Goal: Obtain resource: Download file/media

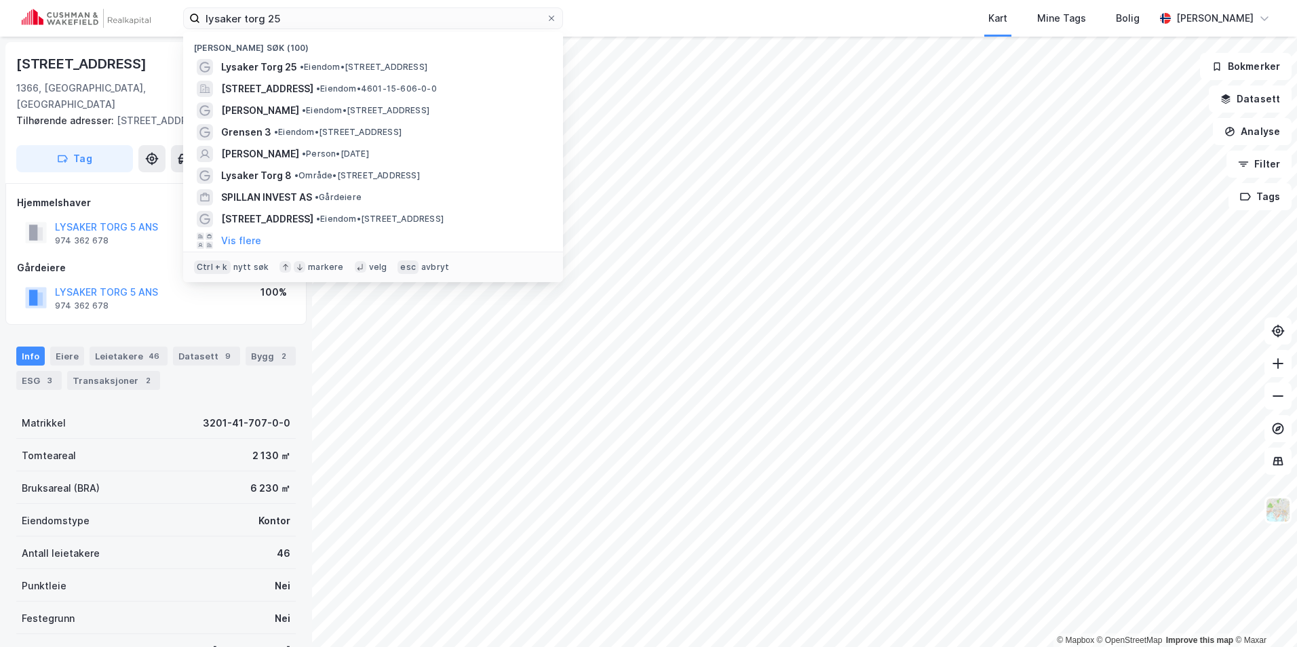
click at [155, 2] on div "lysaker torg 25 Nylige søk (100) Lysaker Torg 25 • Eiendom • [STREET_ADDRESS] •…" at bounding box center [648, 18] width 1297 height 37
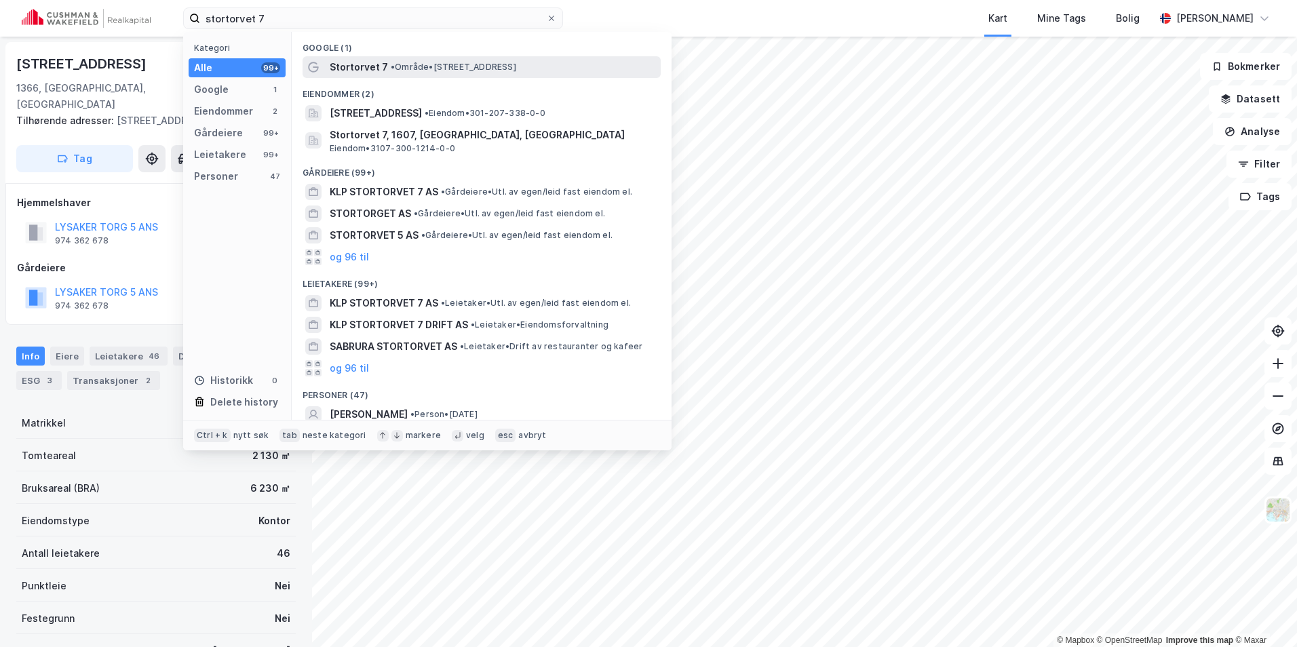
type input "stortorvet 7"
click at [414, 59] on div "Stortorvet 7 • Område • Stortorvet 7, 0155 Oslo" at bounding box center [494, 67] width 328 height 16
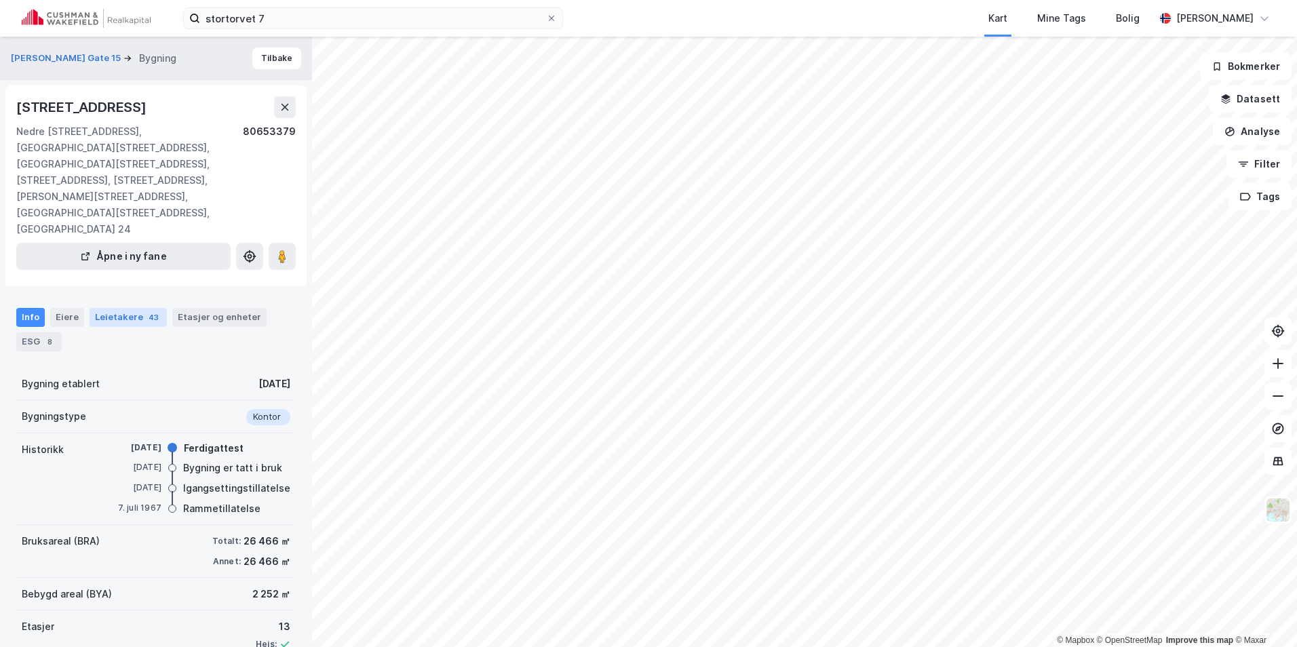
click at [109, 308] on div "Leietakere 43" at bounding box center [128, 317] width 77 height 19
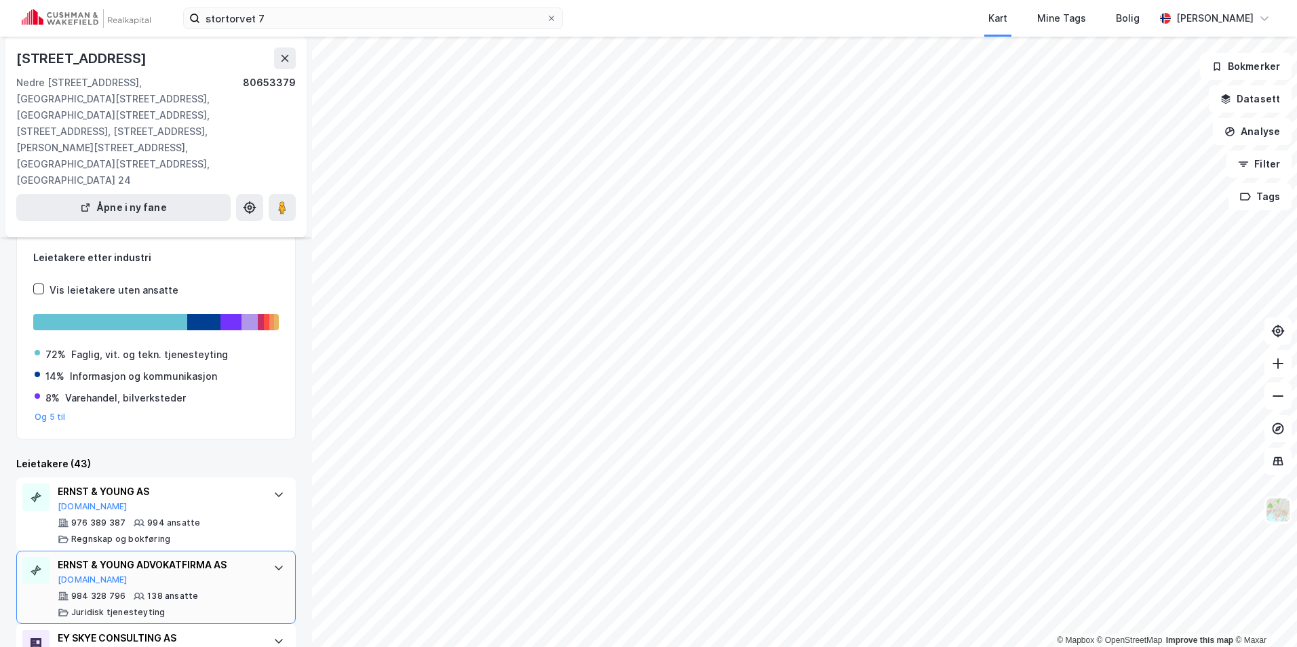
scroll to position [136, 0]
click at [254, 477] on div "ERNST & YOUNG AS Proff.no 976 389 387 994 ansatte Regnskap og bokføring" at bounding box center [156, 513] width 280 height 73
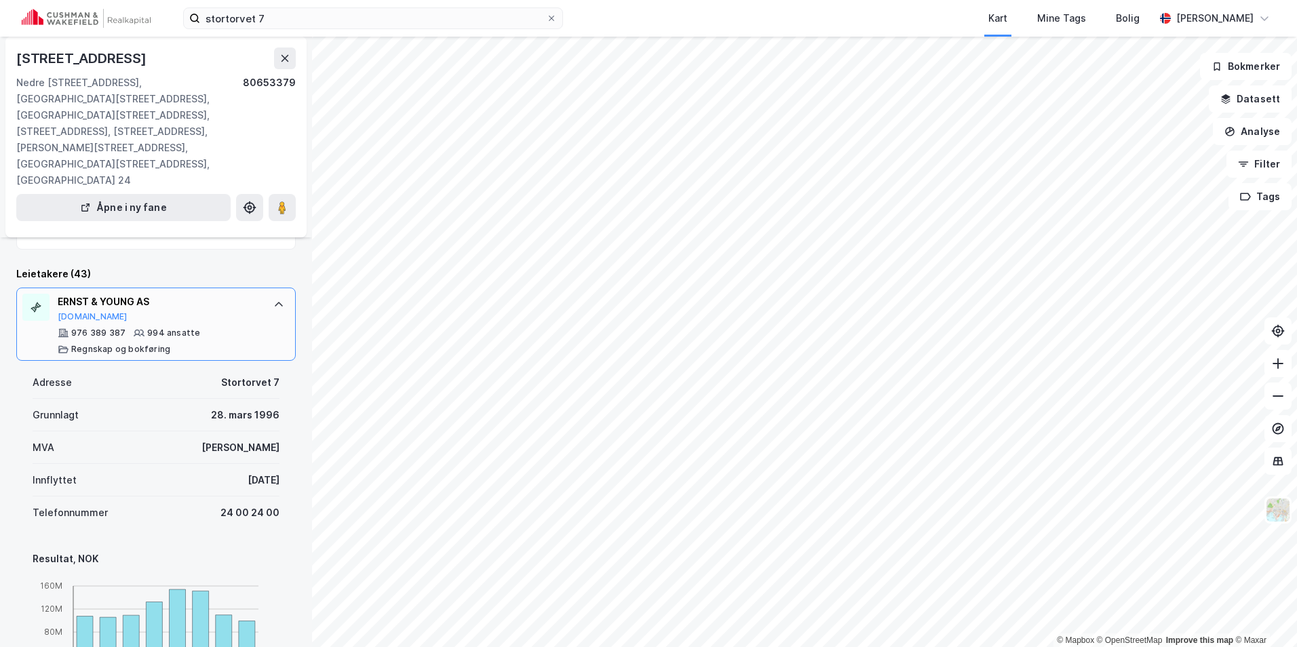
scroll to position [271, 0]
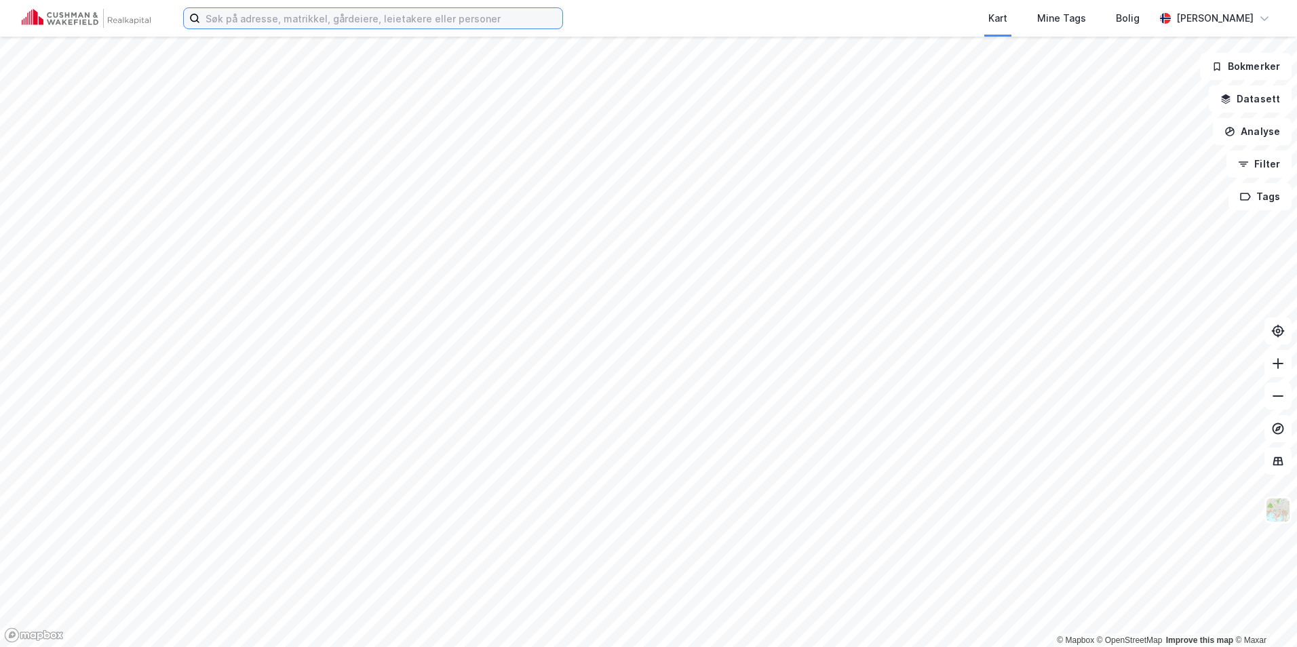
click at [248, 25] on input at bounding box center [381, 18] width 362 height 20
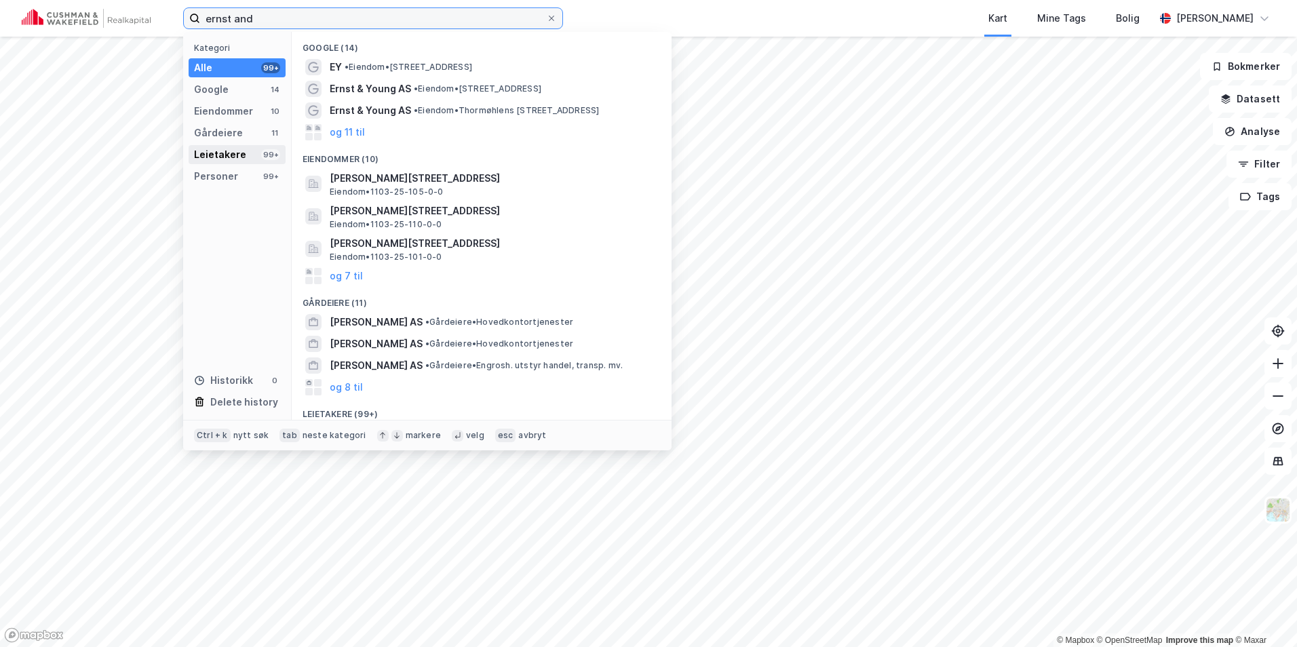
type input "ernst and"
click at [243, 152] on div "Leietakere 99+" at bounding box center [237, 154] width 97 height 19
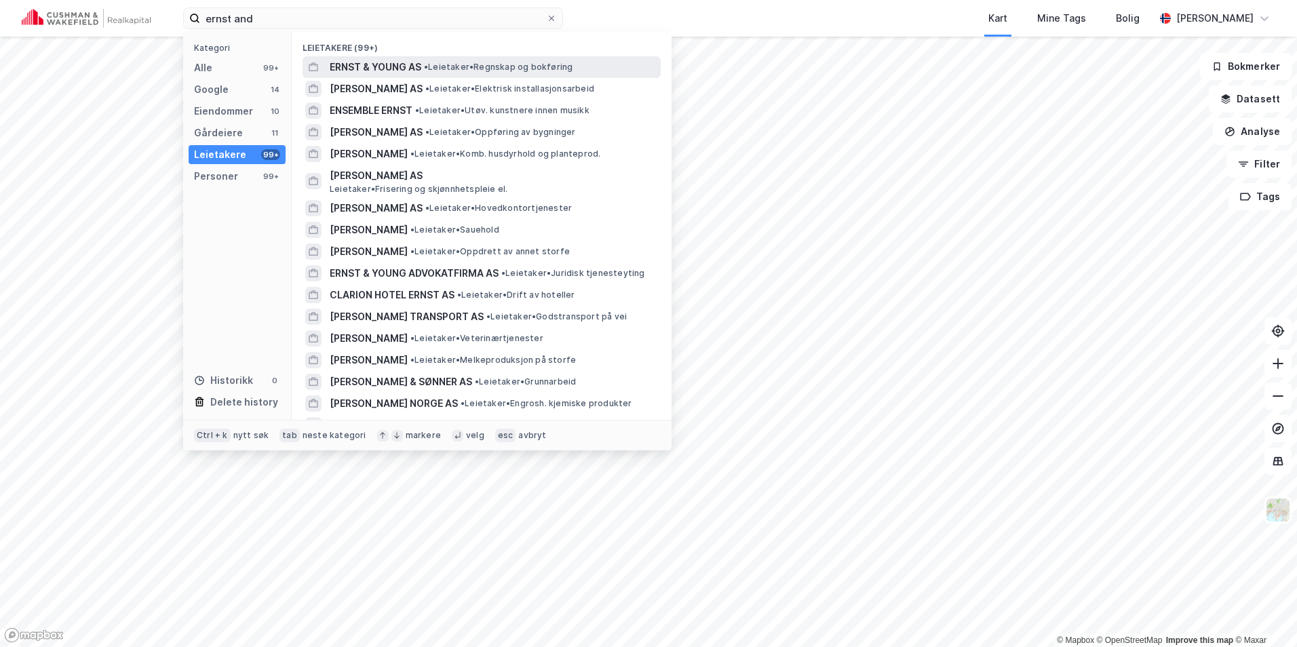
click at [360, 67] on span "ERNST & YOUNG AS" at bounding box center [376, 67] width 92 height 16
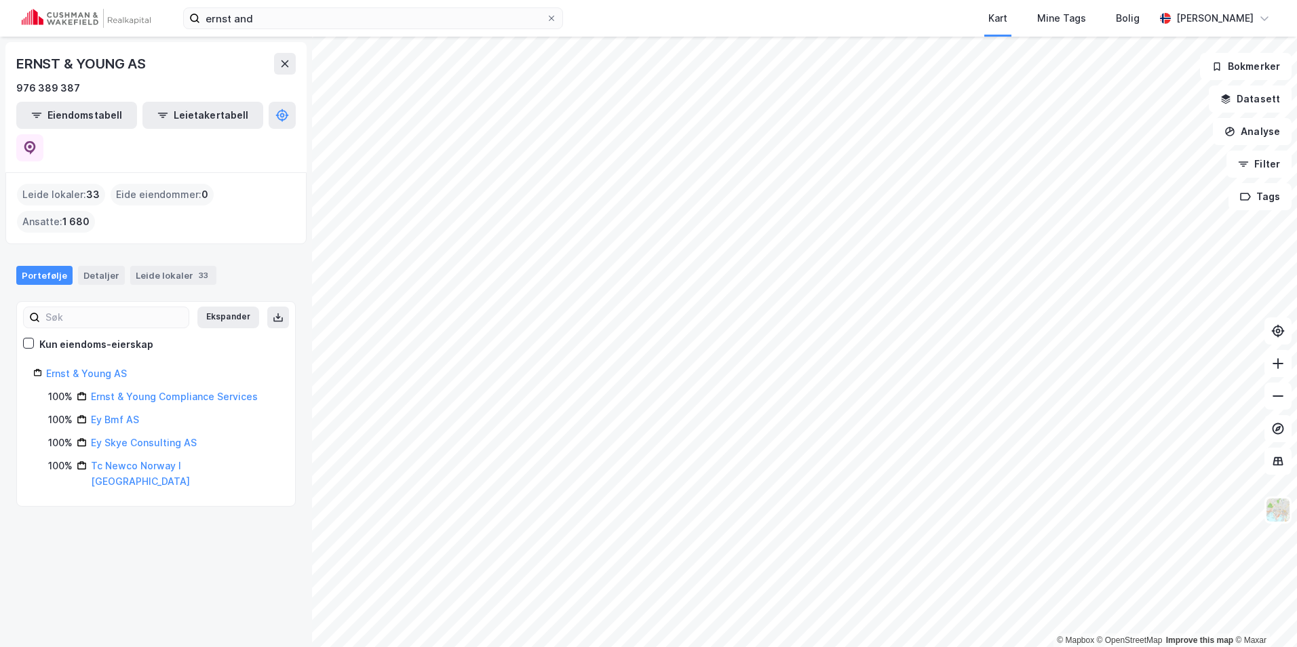
click at [78, 184] on div "Leide lokaler : 33" at bounding box center [61, 195] width 88 height 22
click at [158, 266] on div "Leide lokaler 33" at bounding box center [173, 275] width 86 height 19
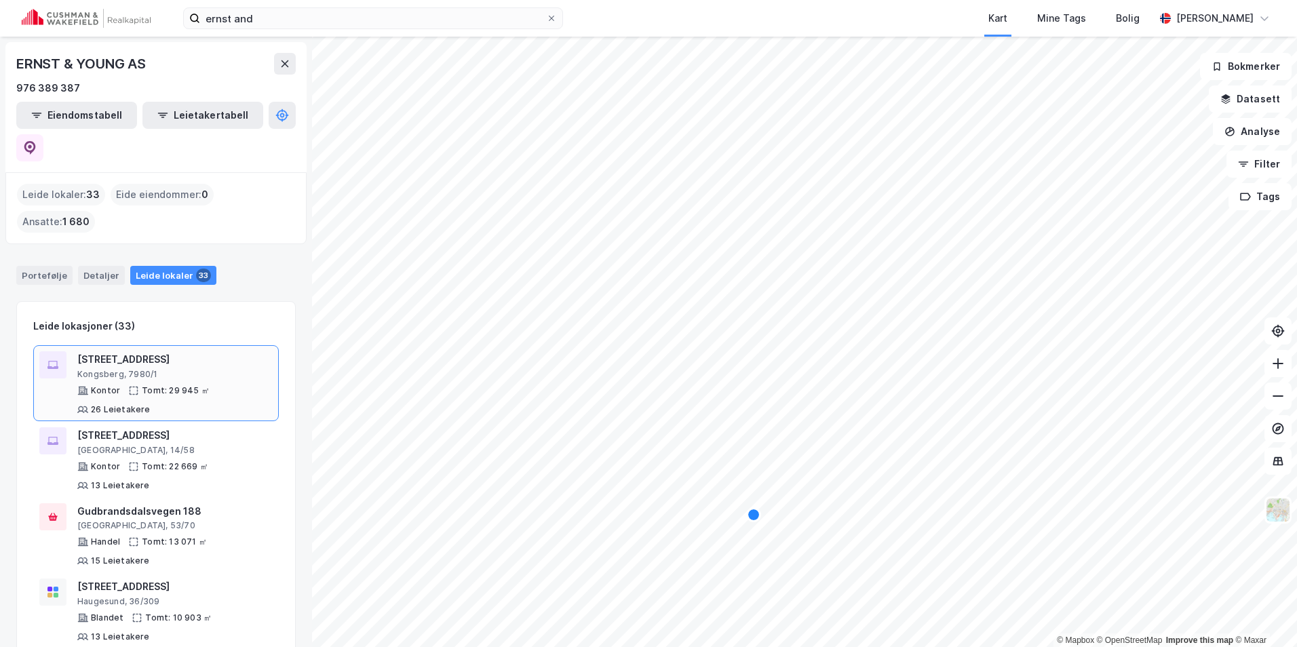
click at [225, 385] on div "Kontor Tomt: 29 945 ㎡ 26 Leietakere" at bounding box center [174, 400] width 195 height 30
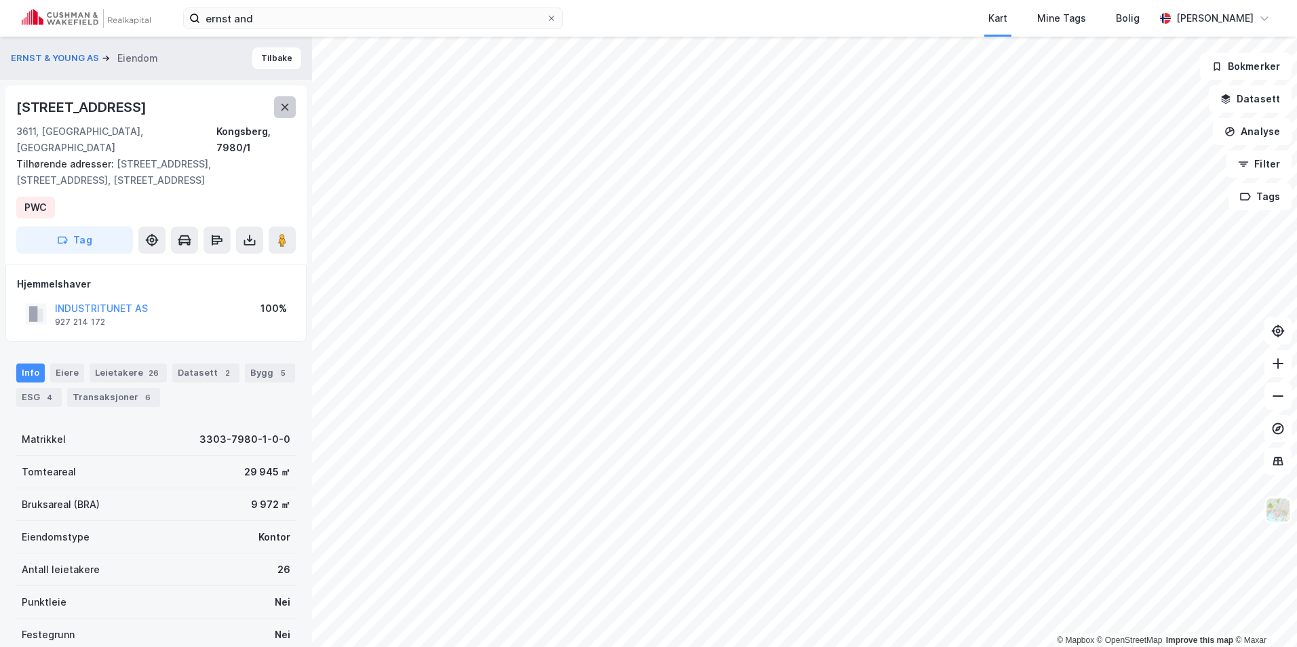
click at [284, 104] on icon at bounding box center [285, 107] width 11 height 11
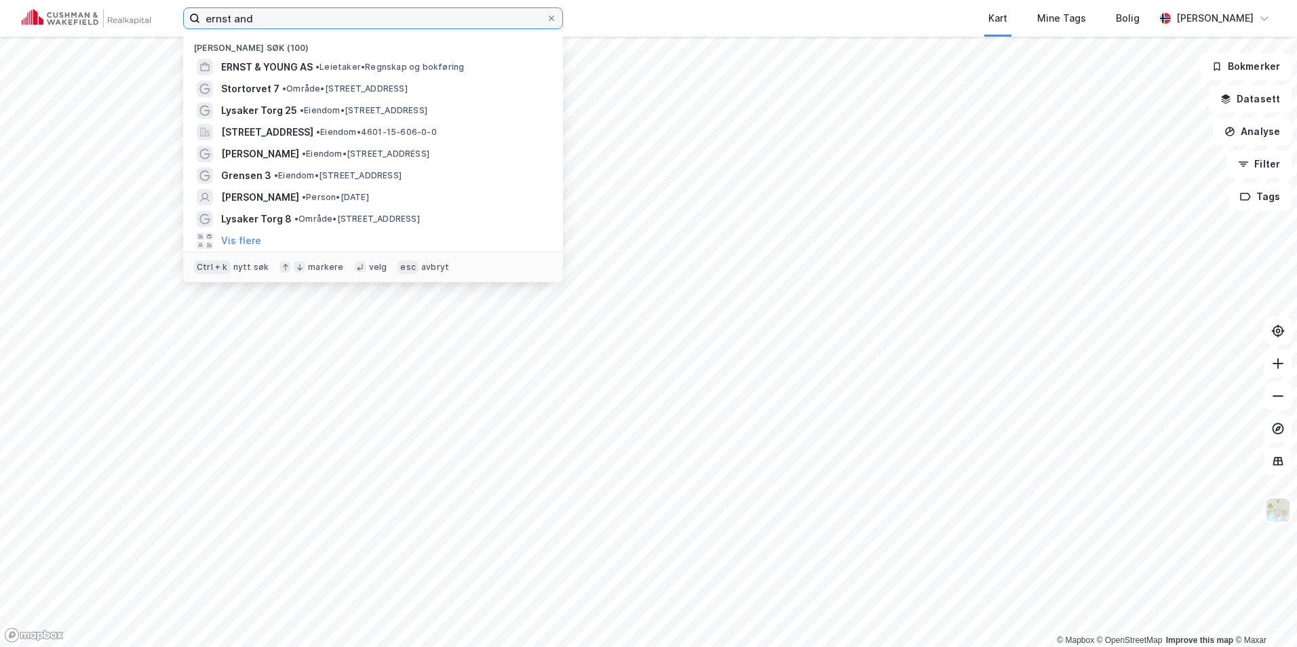
click at [283, 26] on input "ernst and" at bounding box center [373, 18] width 346 height 20
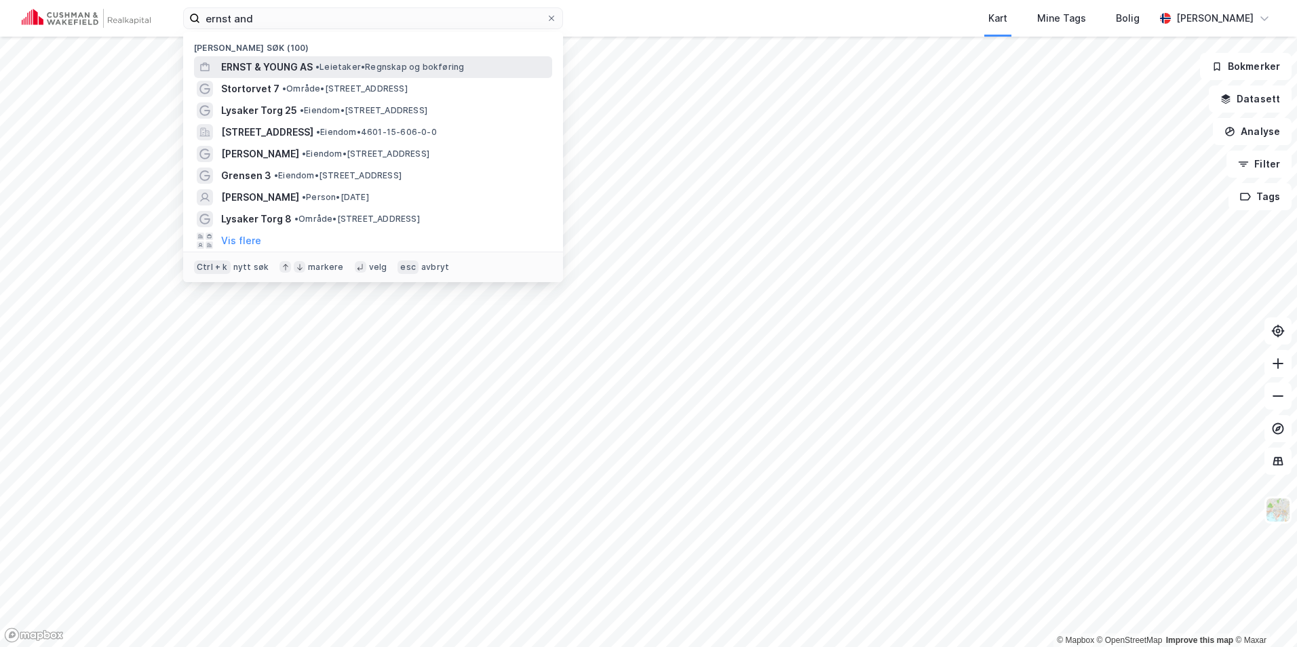
click at [301, 60] on span "ERNST & YOUNG AS" at bounding box center [267, 67] width 92 height 16
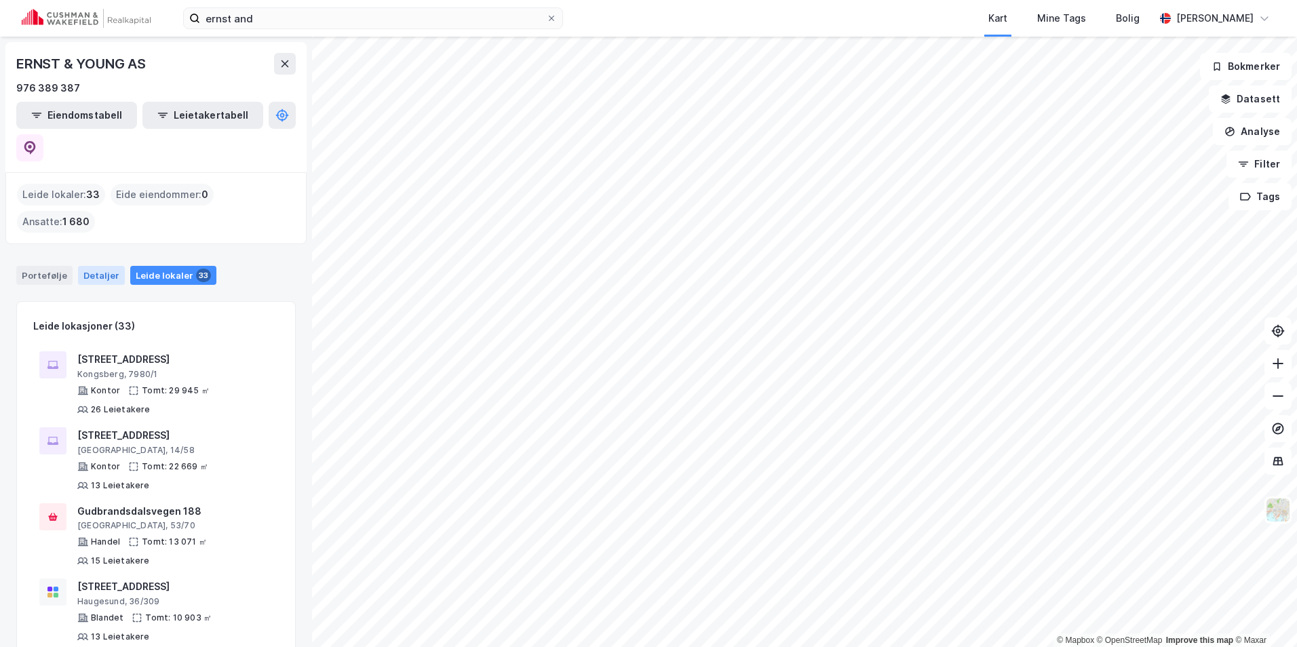
click at [105, 266] on div "Detaljer" at bounding box center [101, 275] width 47 height 19
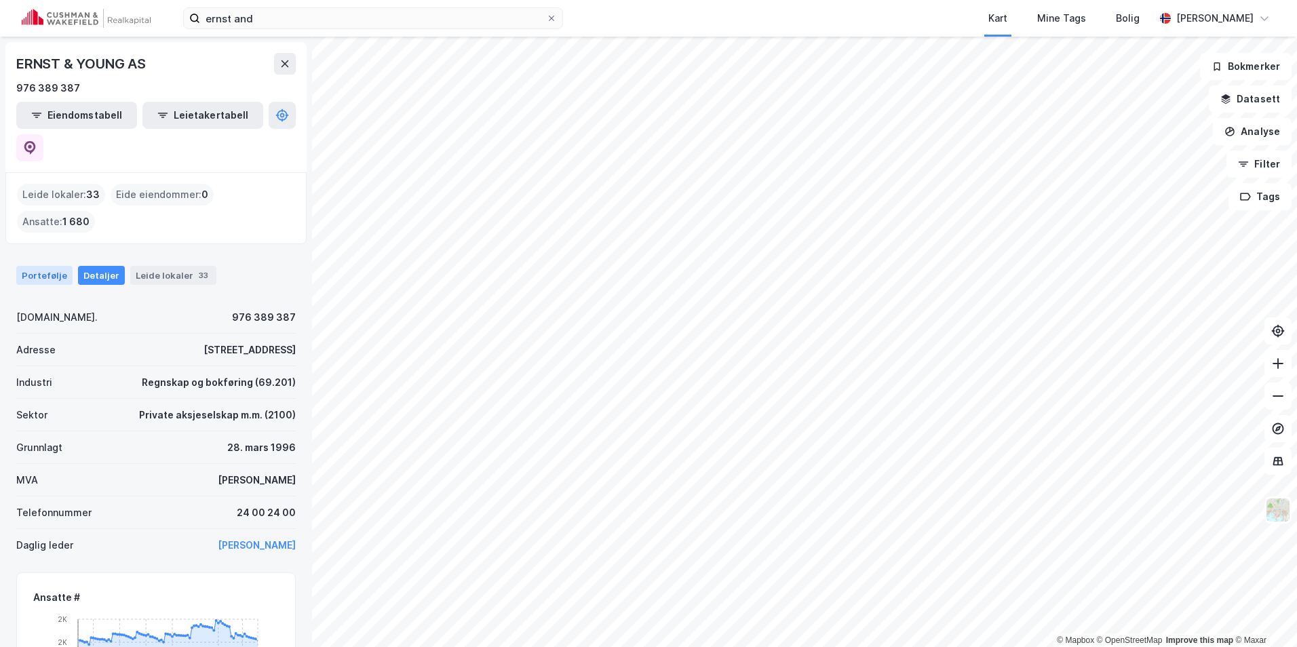
click at [53, 266] on div "Portefølje" at bounding box center [44, 275] width 56 height 19
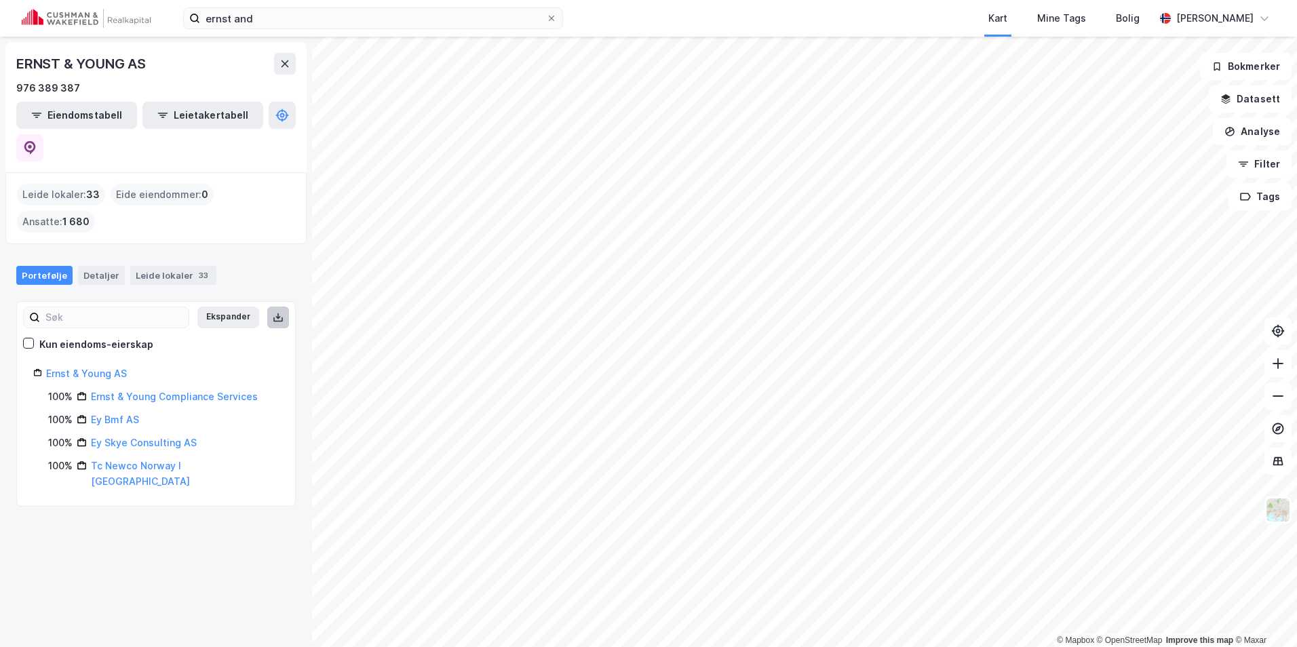
click at [273, 312] on icon at bounding box center [278, 317] width 11 height 11
click at [241, 266] on div "Portefølje Detaljer Leide lokaler 33" at bounding box center [156, 275] width 280 height 19
click at [174, 119] on button "Leietakertabell" at bounding box center [202, 115] width 121 height 27
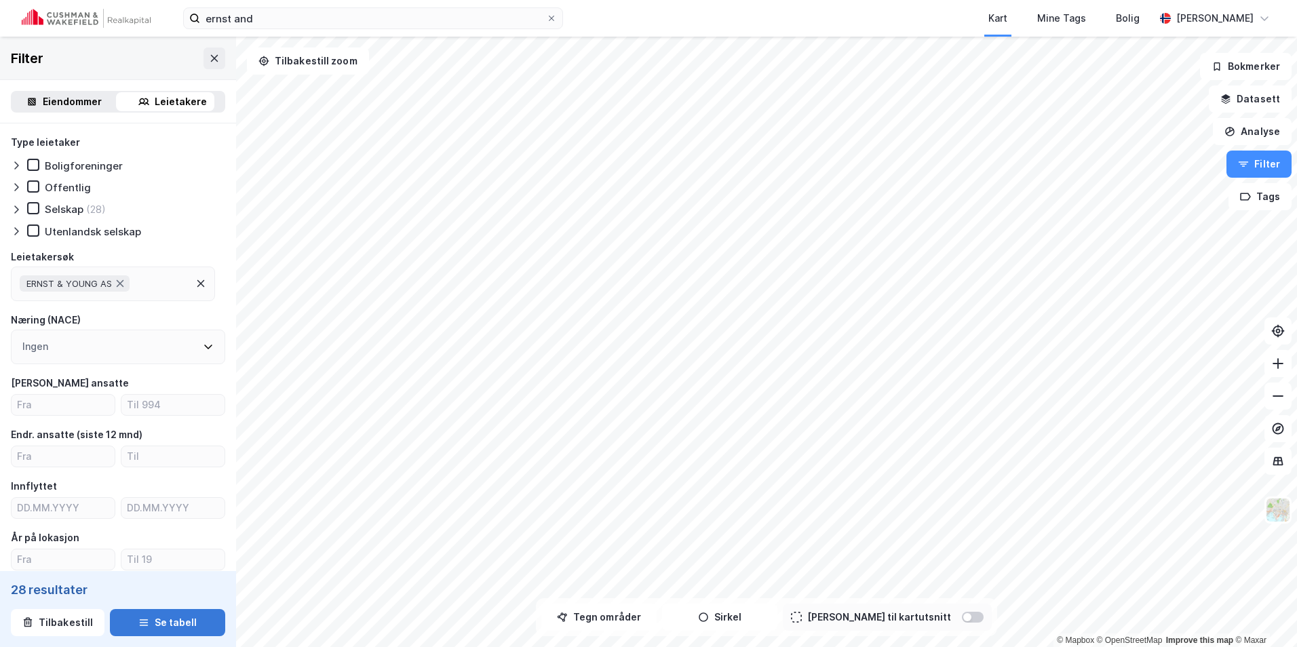
click at [149, 626] on button "Se tabell" at bounding box center [167, 622] width 115 height 27
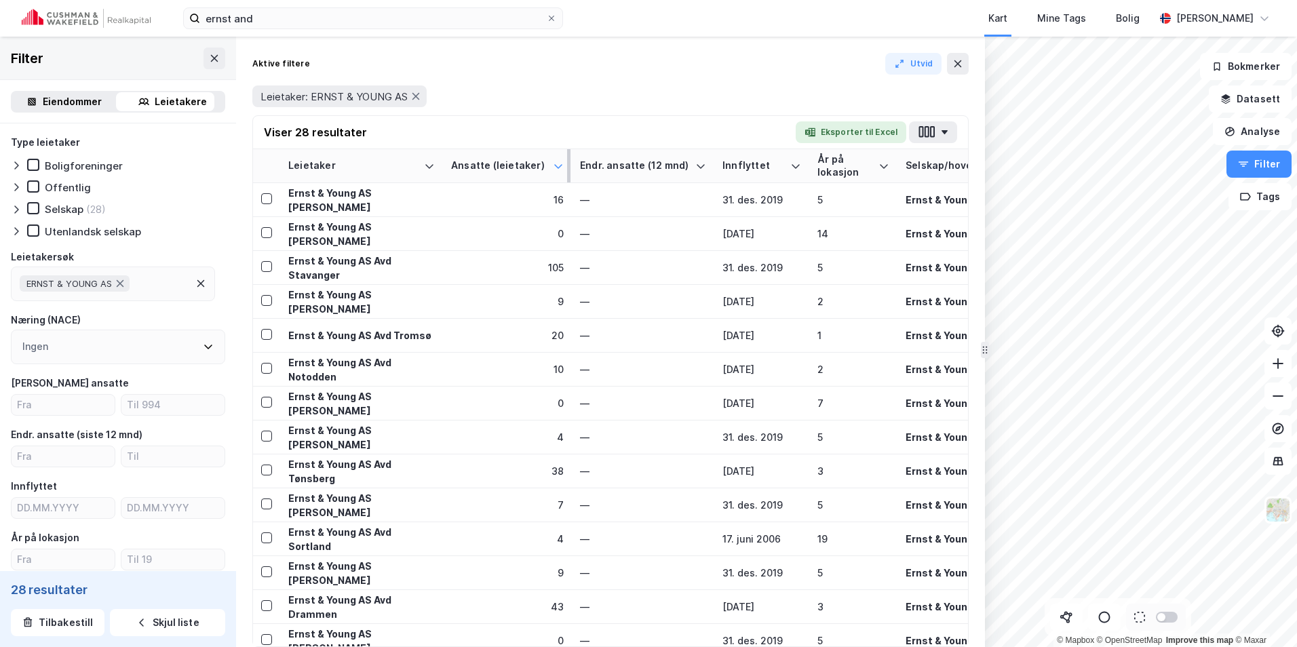
click at [560, 167] on icon at bounding box center [558, 166] width 11 height 11
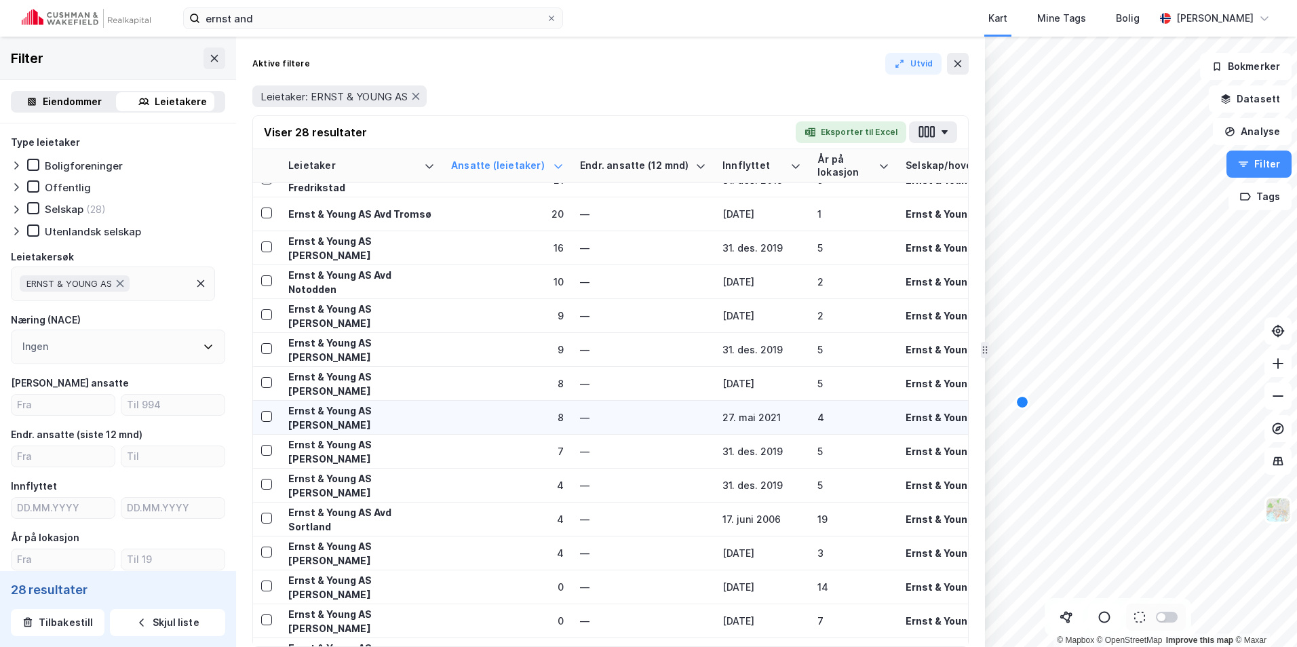
scroll to position [361, 0]
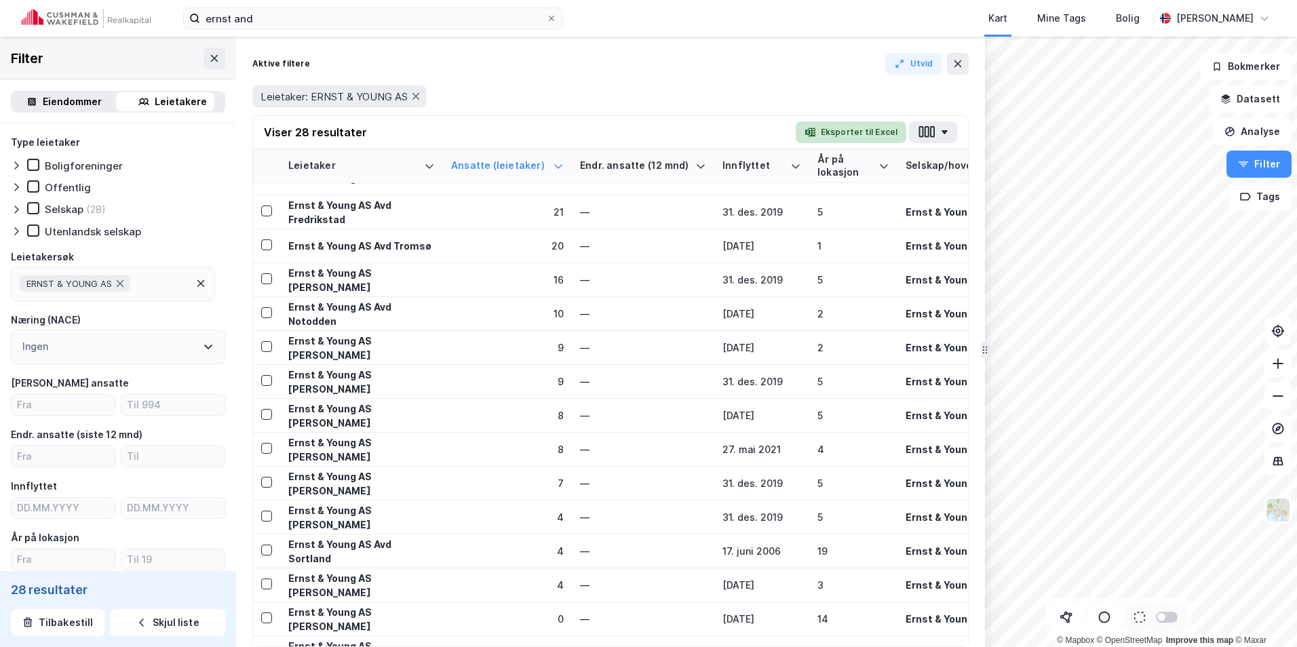
click at [849, 128] on button "Eksporter til Excel" at bounding box center [851, 132] width 111 height 22
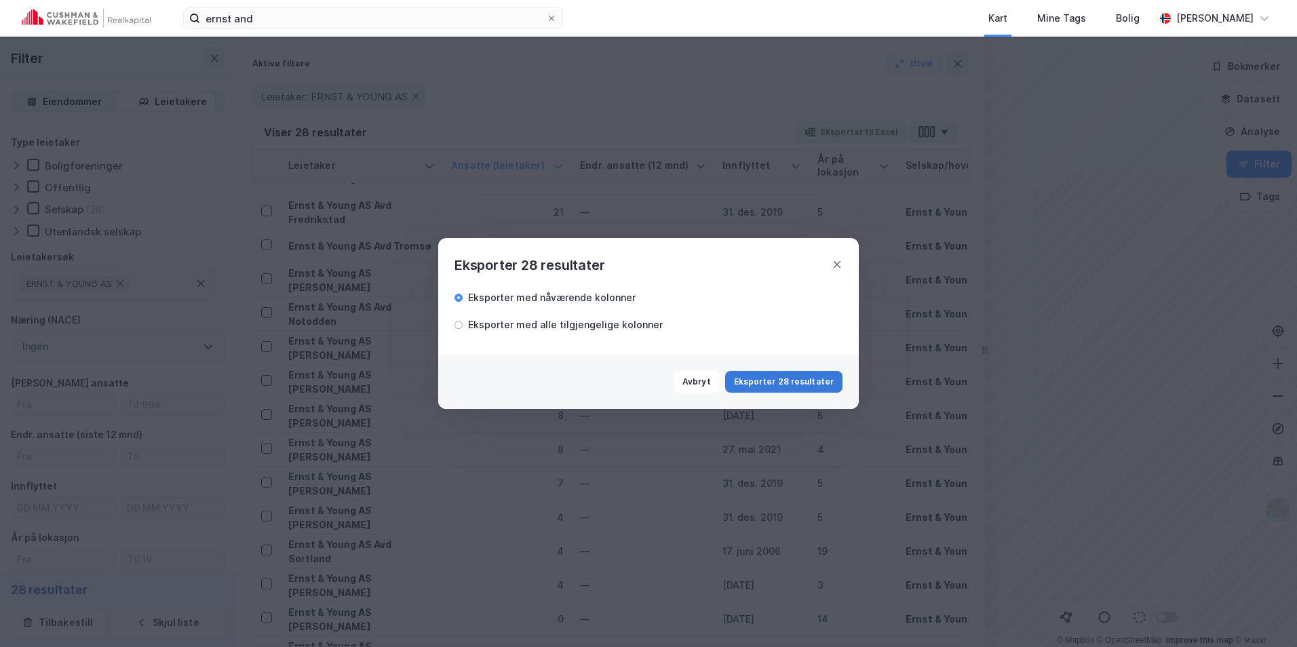
click at [782, 380] on button "Eksporter 28 resultater" at bounding box center [783, 382] width 117 height 22
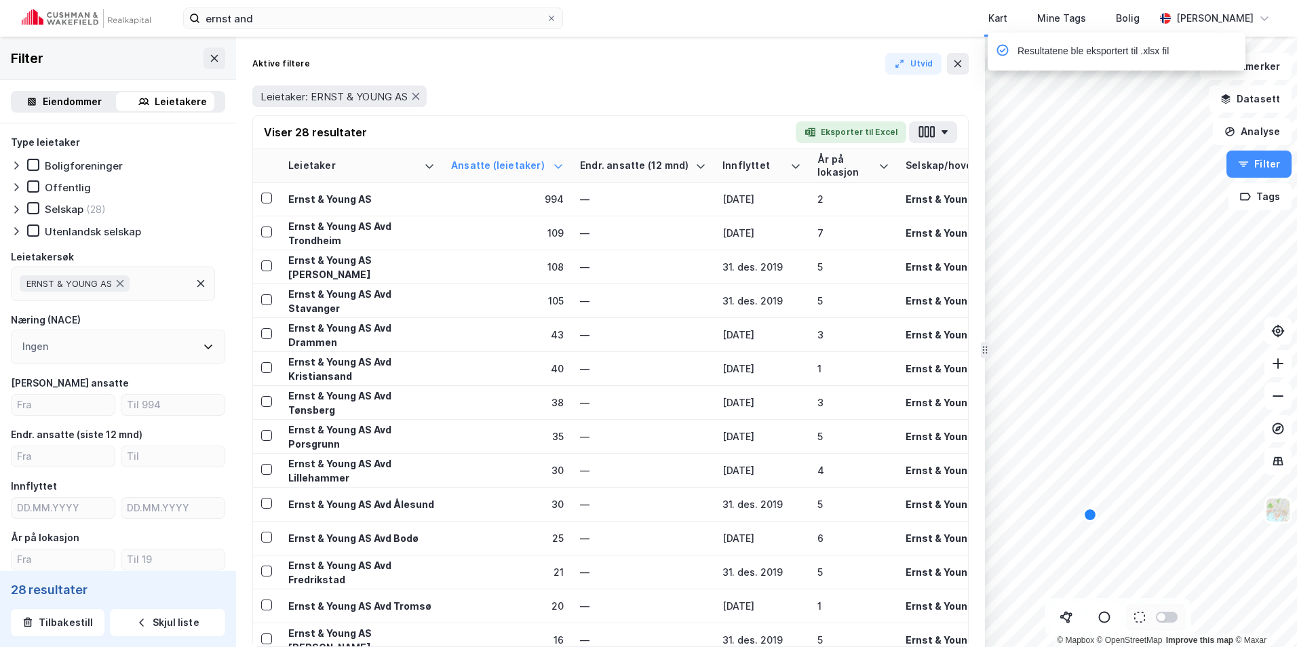
scroll to position [0, 0]
